Goal: Task Accomplishment & Management: Use online tool/utility

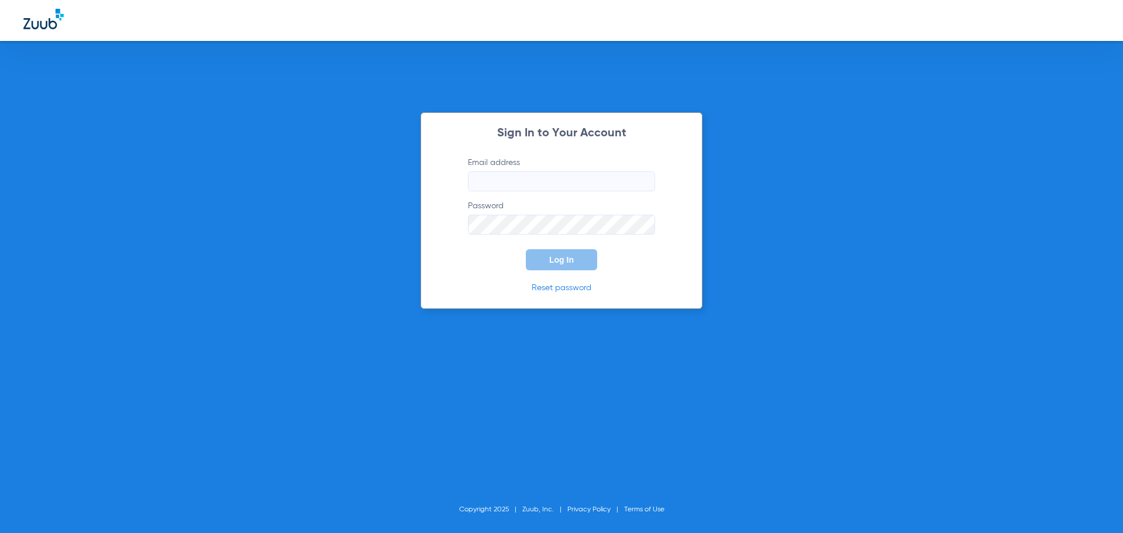
type input "[EMAIL_ADDRESS][DOMAIN_NAME]"
click at [558, 262] on span "Log In" at bounding box center [561, 259] width 25 height 9
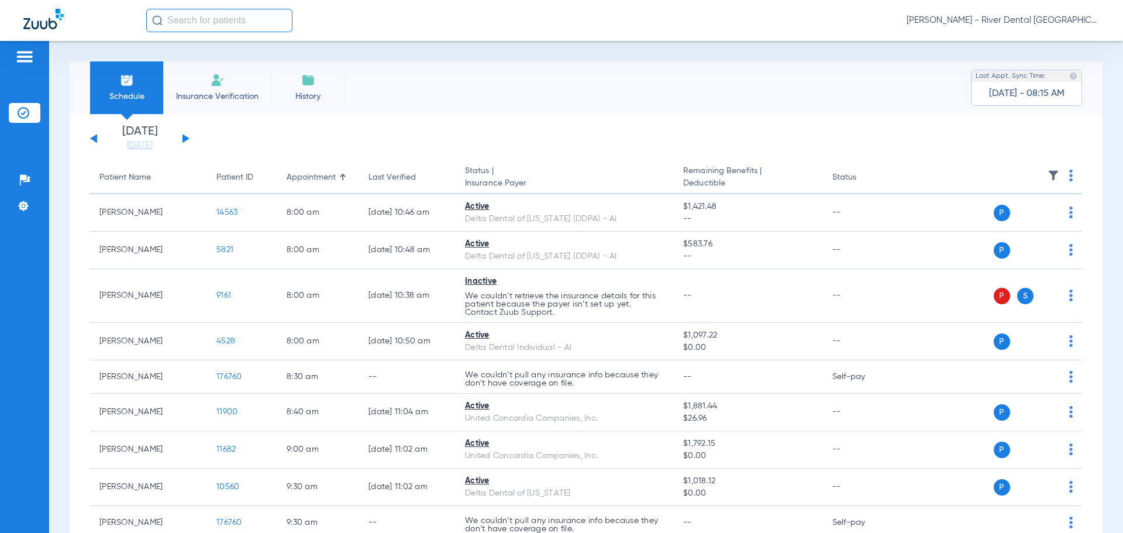
click at [187, 142] on div "[DATE] [DATE] [DATE] [DATE] [DATE] [DATE] [DATE] [DATE] [DATE] [DATE] [DATE] [D…" at bounding box center [139, 139] width 99 height 26
click at [184, 140] on button at bounding box center [186, 138] width 7 height 9
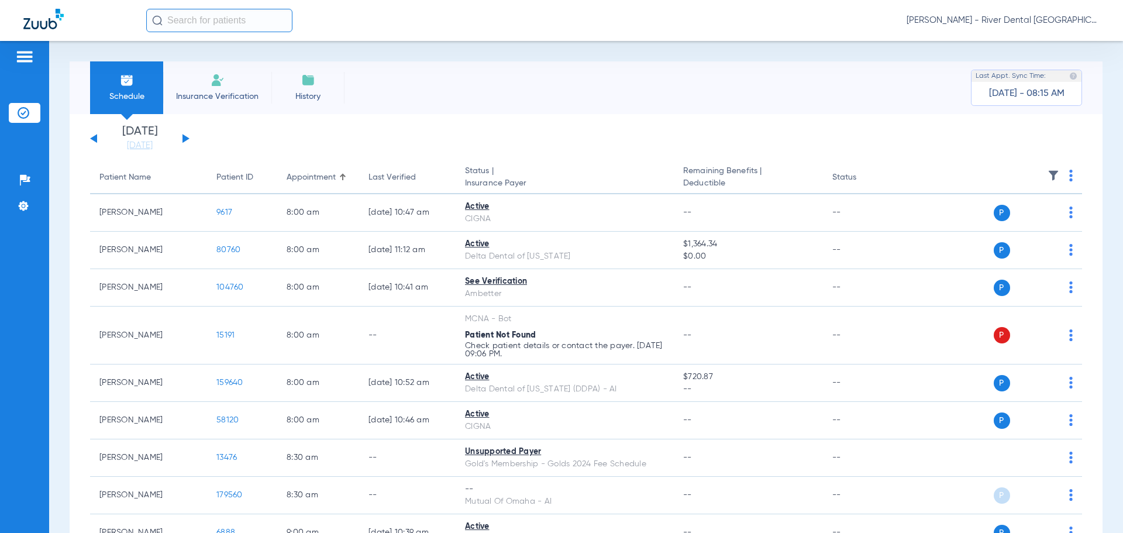
click at [1064, 177] on th at bounding box center [992, 177] width 181 height 33
click at [1066, 176] on th at bounding box center [992, 177] width 181 height 33
click at [1069, 176] on img at bounding box center [1071, 176] width 4 height 12
click at [1023, 222] on span "Verify All" at bounding box center [1017, 222] width 73 height 8
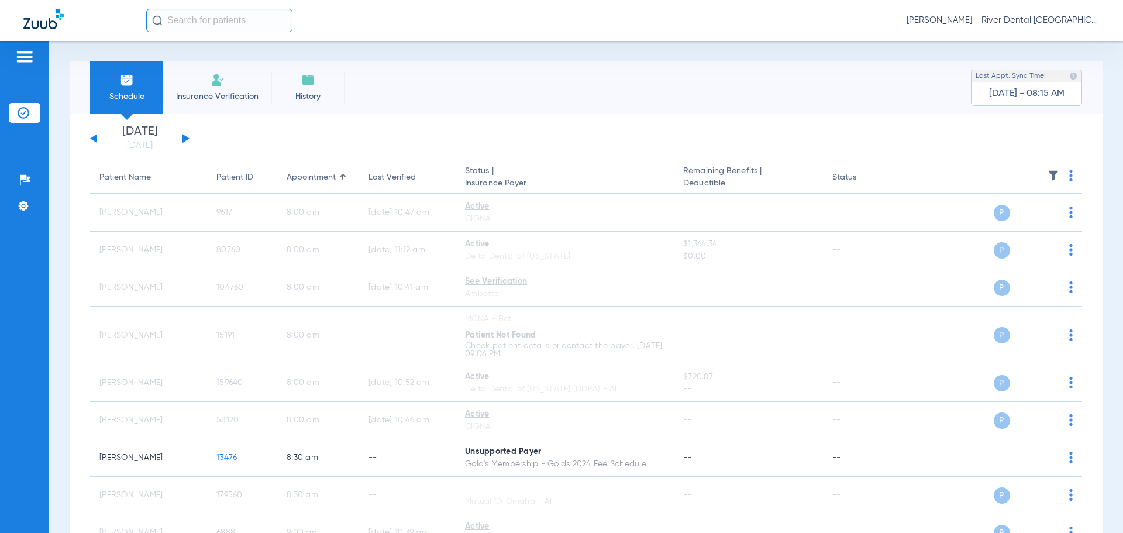
click at [188, 141] on div "[DATE] [DATE] [DATE] [DATE] [DATE] [DATE] [DATE] [DATE] [DATE] [DATE] [DATE] [D…" at bounding box center [139, 139] width 99 height 26
click at [184, 139] on button at bounding box center [186, 138] width 7 height 9
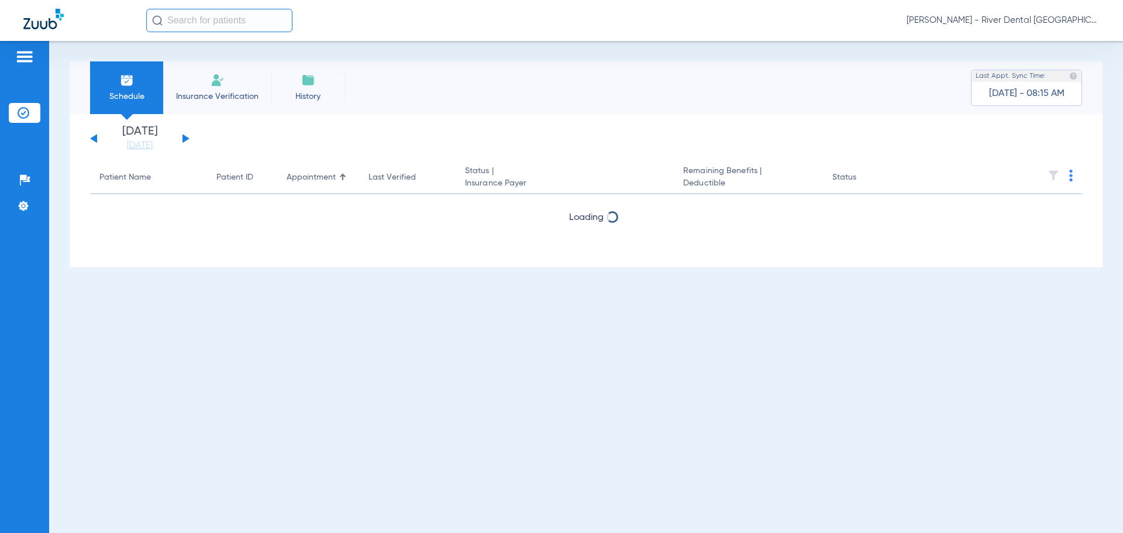
click at [1071, 183] on th at bounding box center [992, 177] width 181 height 33
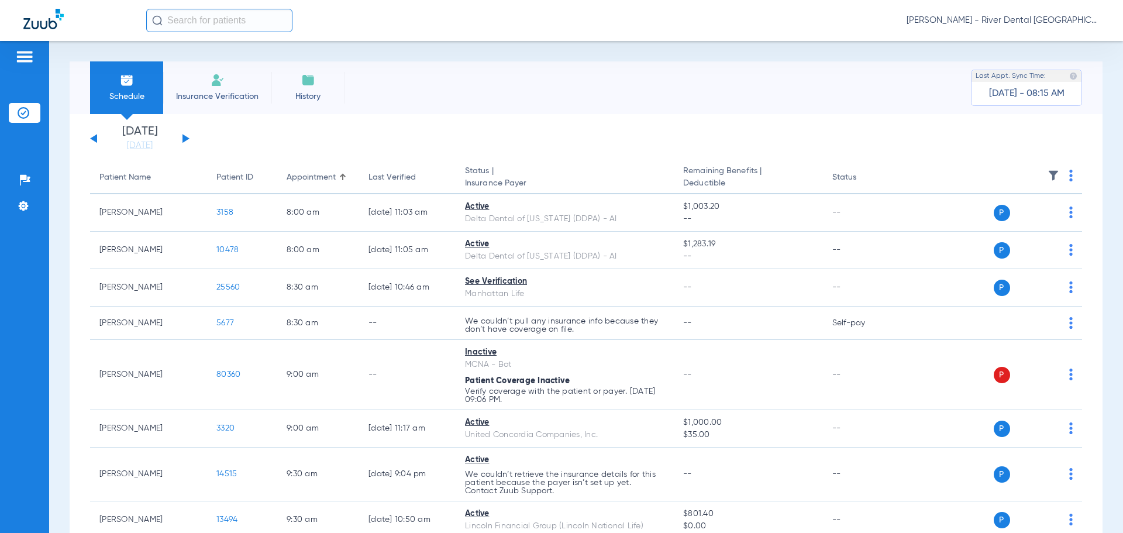
click at [1065, 177] on th at bounding box center [992, 177] width 181 height 33
click at [1069, 181] on span at bounding box center [1071, 179] width 4 height 8
click at [1007, 226] on span "Verify All" at bounding box center [1017, 222] width 73 height 8
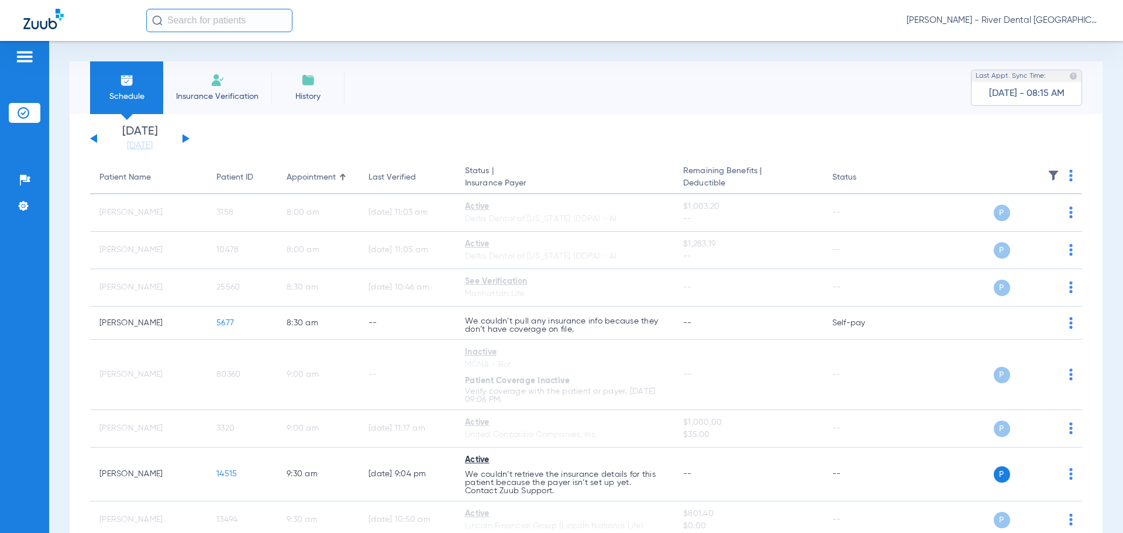
click at [184, 135] on div "[DATE] [DATE] [DATE] [DATE] [DATE] [DATE] [DATE] [DATE] [DATE] [DATE] [DATE] [D…" at bounding box center [139, 139] width 99 height 26
click at [183, 139] on button at bounding box center [186, 138] width 7 height 9
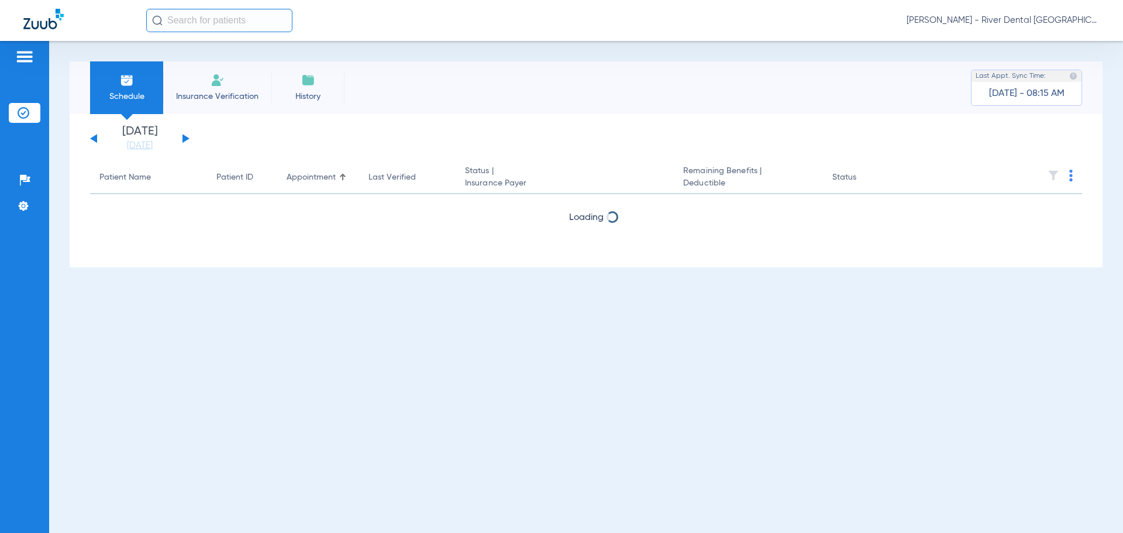
click at [1072, 174] on img at bounding box center [1071, 176] width 4 height 12
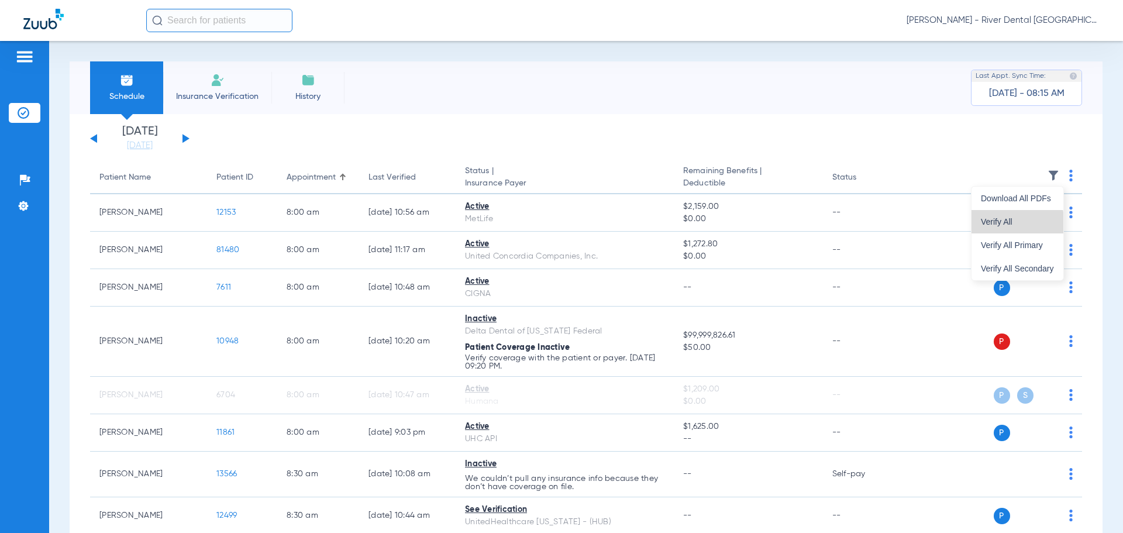
click at [1002, 225] on span "Verify All" at bounding box center [1017, 222] width 73 height 8
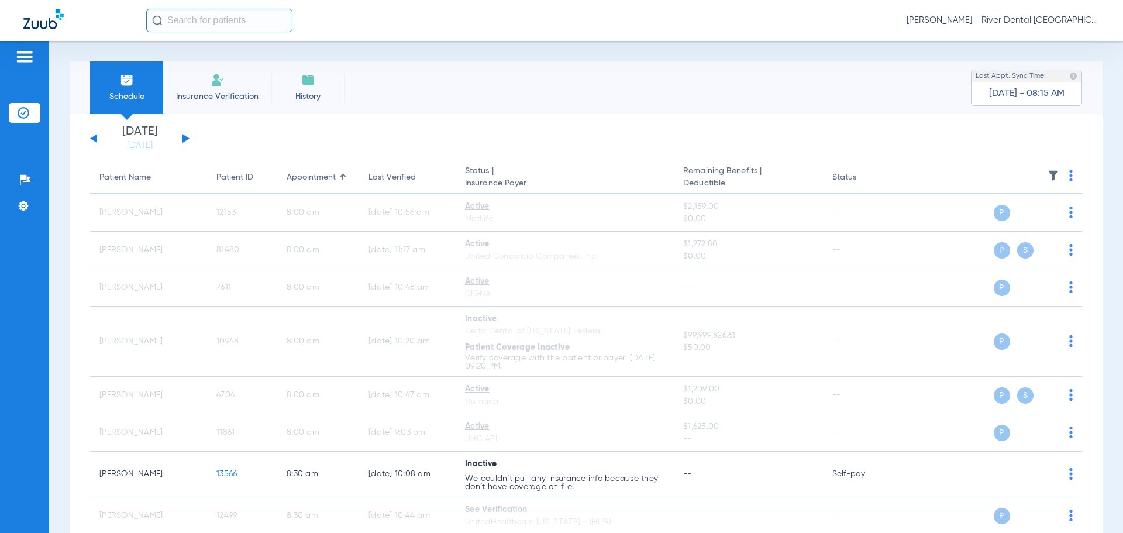
click at [187, 140] on div "[DATE] [DATE] [DATE] [DATE] [DATE] [DATE] [DATE] [DATE] [DATE] [DATE] [DATE] [D…" at bounding box center [139, 139] width 99 height 26
click at [182, 139] on div "[DATE] [DATE] [DATE] [DATE] [DATE] [DATE] [DATE] [DATE] [DATE] [DATE] [DATE] [D…" at bounding box center [139, 139] width 99 height 26
click at [181, 140] on div "[DATE] [DATE] [DATE] [DATE] [DATE] [DATE] [DATE] [DATE] [DATE] [DATE] [DATE] [D…" at bounding box center [139, 139] width 99 height 26
click at [185, 140] on button at bounding box center [186, 138] width 7 height 9
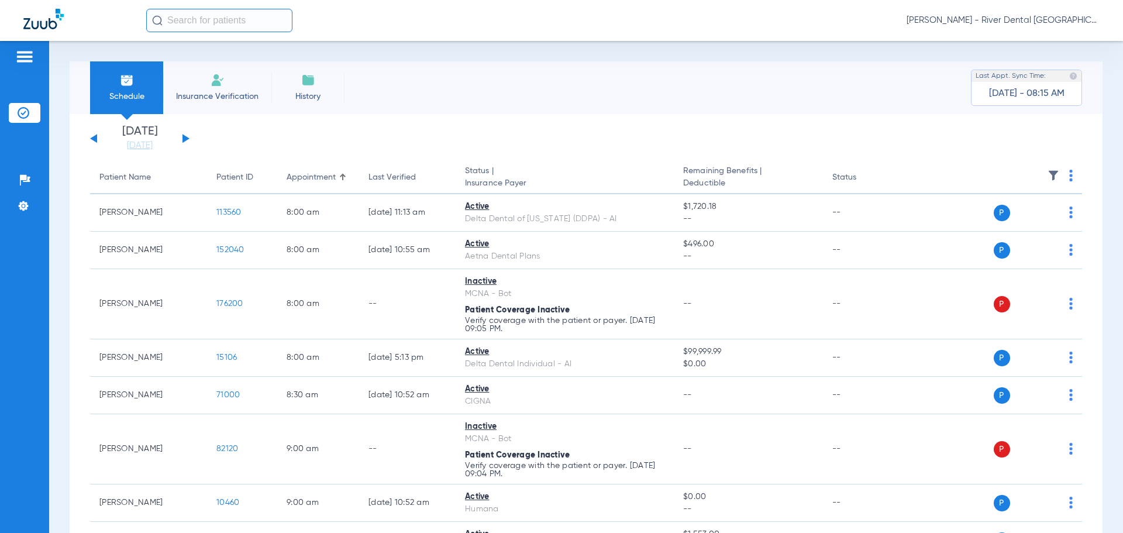
click at [1069, 178] on img at bounding box center [1071, 176] width 4 height 12
click at [1005, 223] on span "Verify All" at bounding box center [1017, 222] width 73 height 8
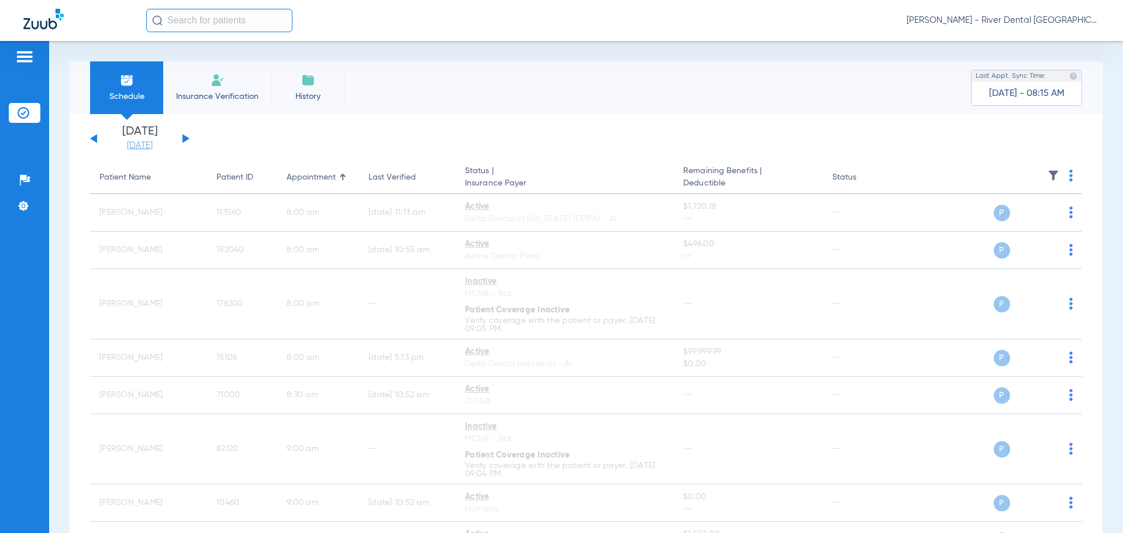
click at [156, 147] on link "[DATE]" at bounding box center [140, 146] width 70 height 12
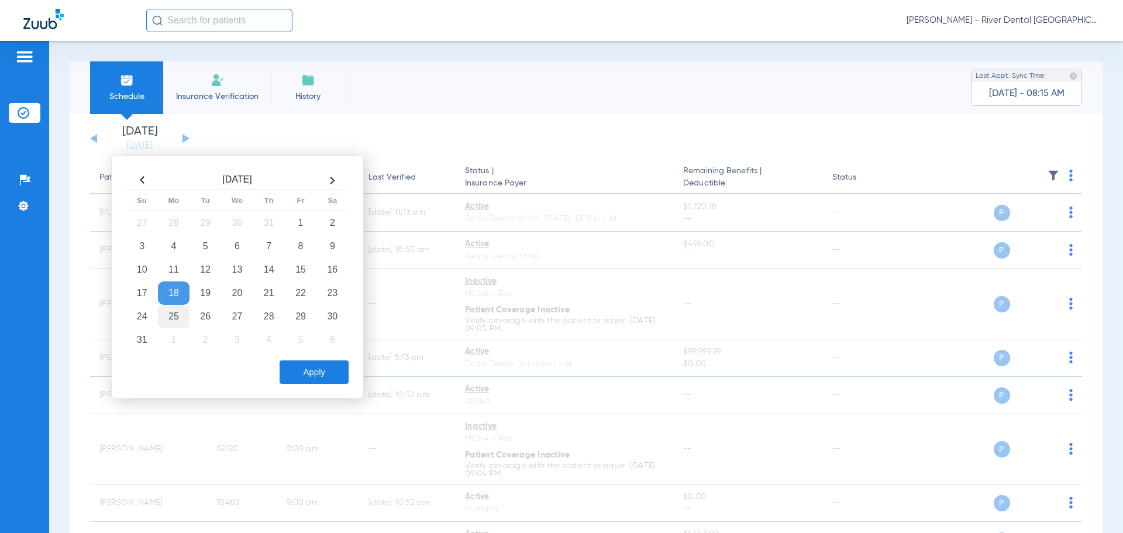
click at [167, 312] on td "25" at bounding box center [174, 316] width 32 height 23
click at [355, 375] on div "[DATE] Su Mo Tu We Th Fr Sa 27 28 29 30 31 1 2 3 4 5 6 7 8 9 10 11 12 13 14 15 …" at bounding box center [237, 277] width 253 height 243
click at [334, 370] on button "Apply" at bounding box center [314, 371] width 69 height 23
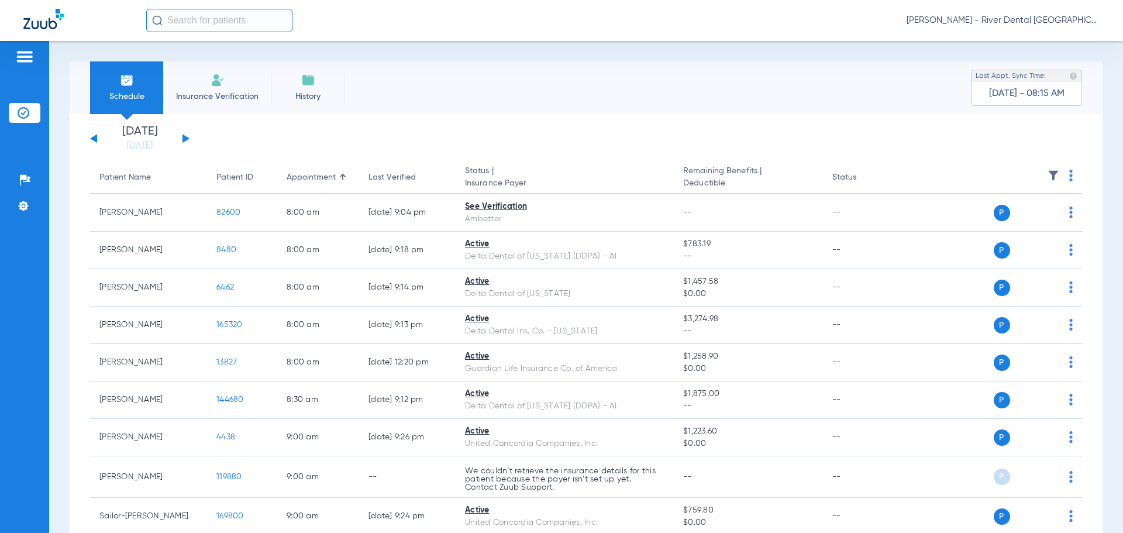
click at [1069, 173] on img at bounding box center [1071, 176] width 4 height 12
click at [1010, 215] on button "Verify All" at bounding box center [1018, 221] width 92 height 23
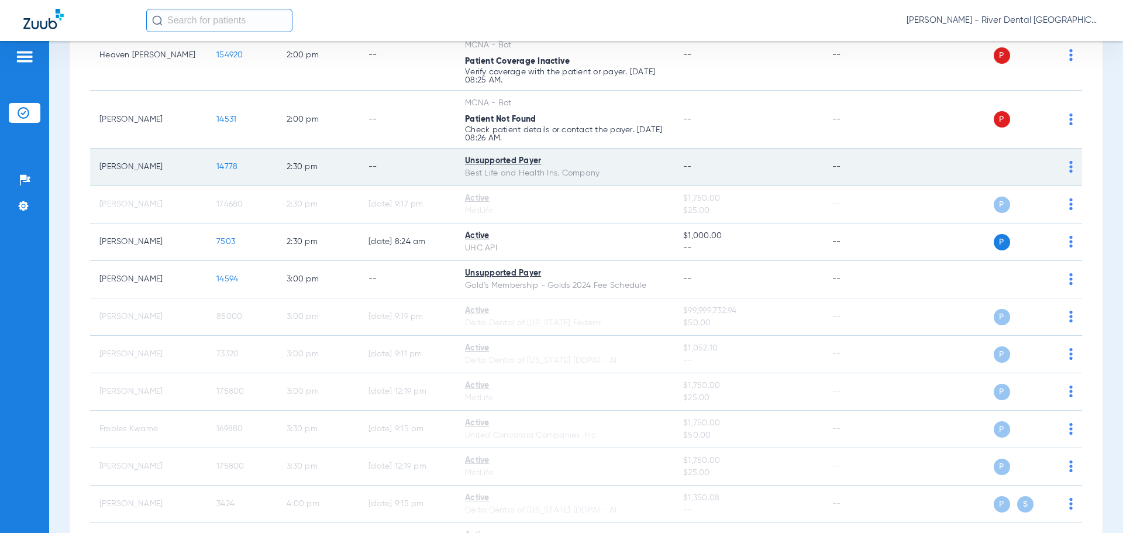
scroll to position [1521, 0]
